Goal: Task Accomplishment & Management: Manage account settings

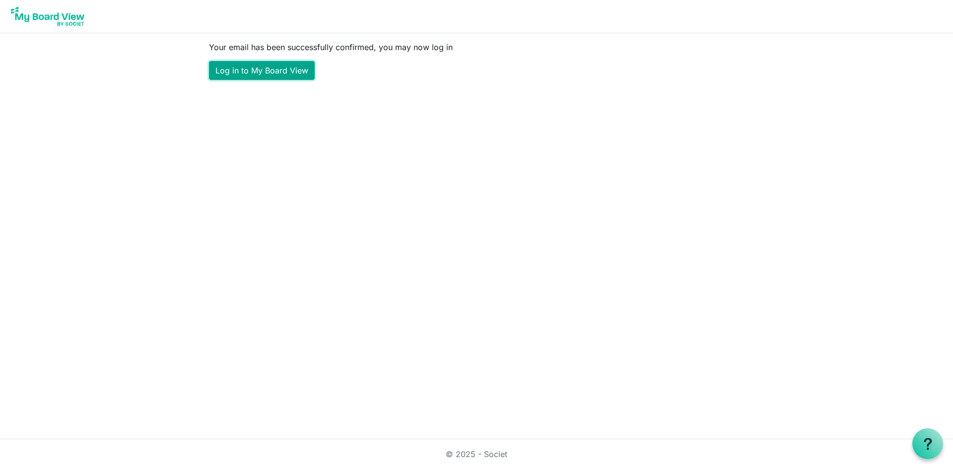
click at [281, 78] on link "Log in to My Board View" at bounding box center [262, 70] width 106 height 19
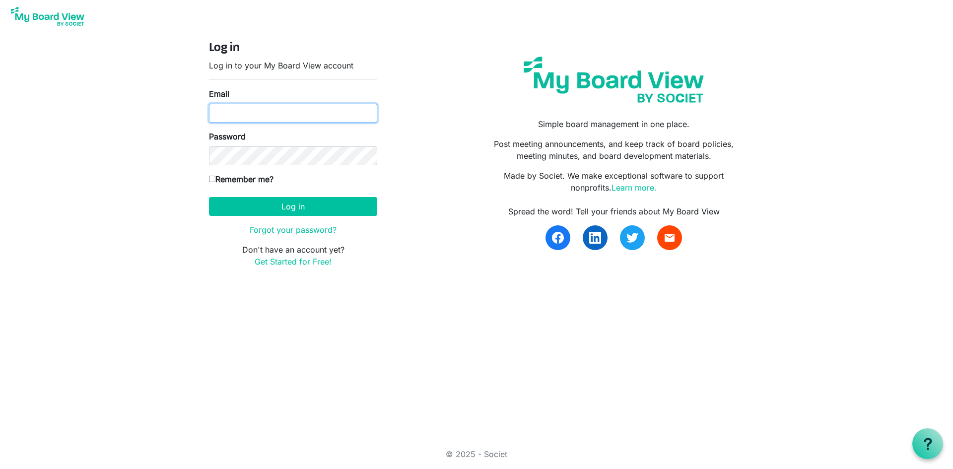
click at [275, 112] on input "Email" at bounding box center [293, 113] width 168 height 19
type input "[EMAIL_ADDRESS][DOMAIN_NAME]"
click at [209, 197] on button "Log in" at bounding box center [293, 206] width 168 height 19
